Goal: Information Seeking & Learning: Learn about a topic

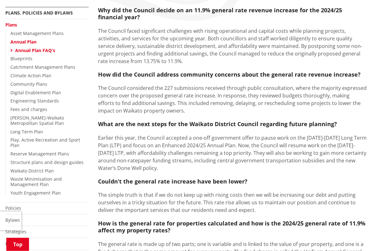
scroll to position [150, 0]
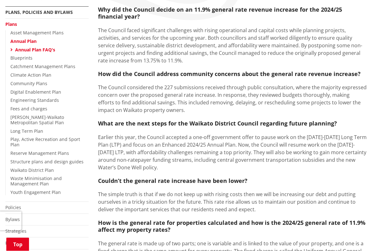
click at [25, 40] on link "Annual Plan" at bounding box center [23, 41] width 26 height 6
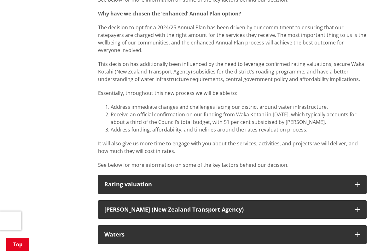
scroll to position [483, 0]
click at [136, 181] on h3 "Rating valuation" at bounding box center [226, 184] width 244 height 6
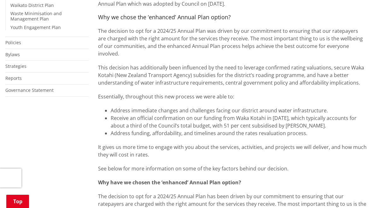
scroll to position [314, 0]
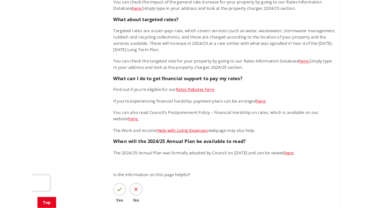
scroll to position [542, 0]
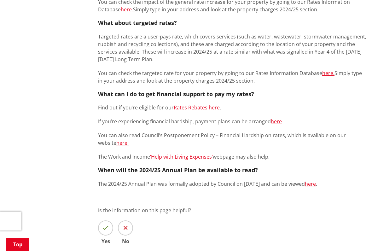
click at [316, 180] on link "here" at bounding box center [310, 183] width 11 height 7
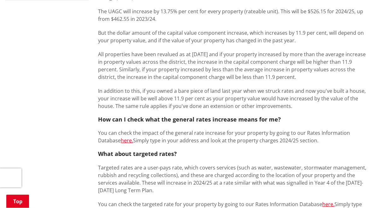
scroll to position [408, 0]
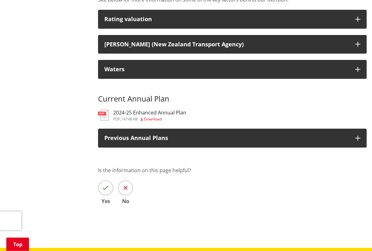
scroll to position [649, 0]
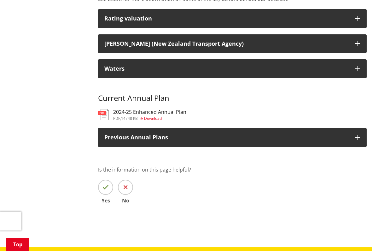
click at [136, 109] on h3 "2024-25 Enhanced Annual Plan" at bounding box center [149, 112] width 73 height 6
